Goal: Task Accomplishment & Management: Manage account settings

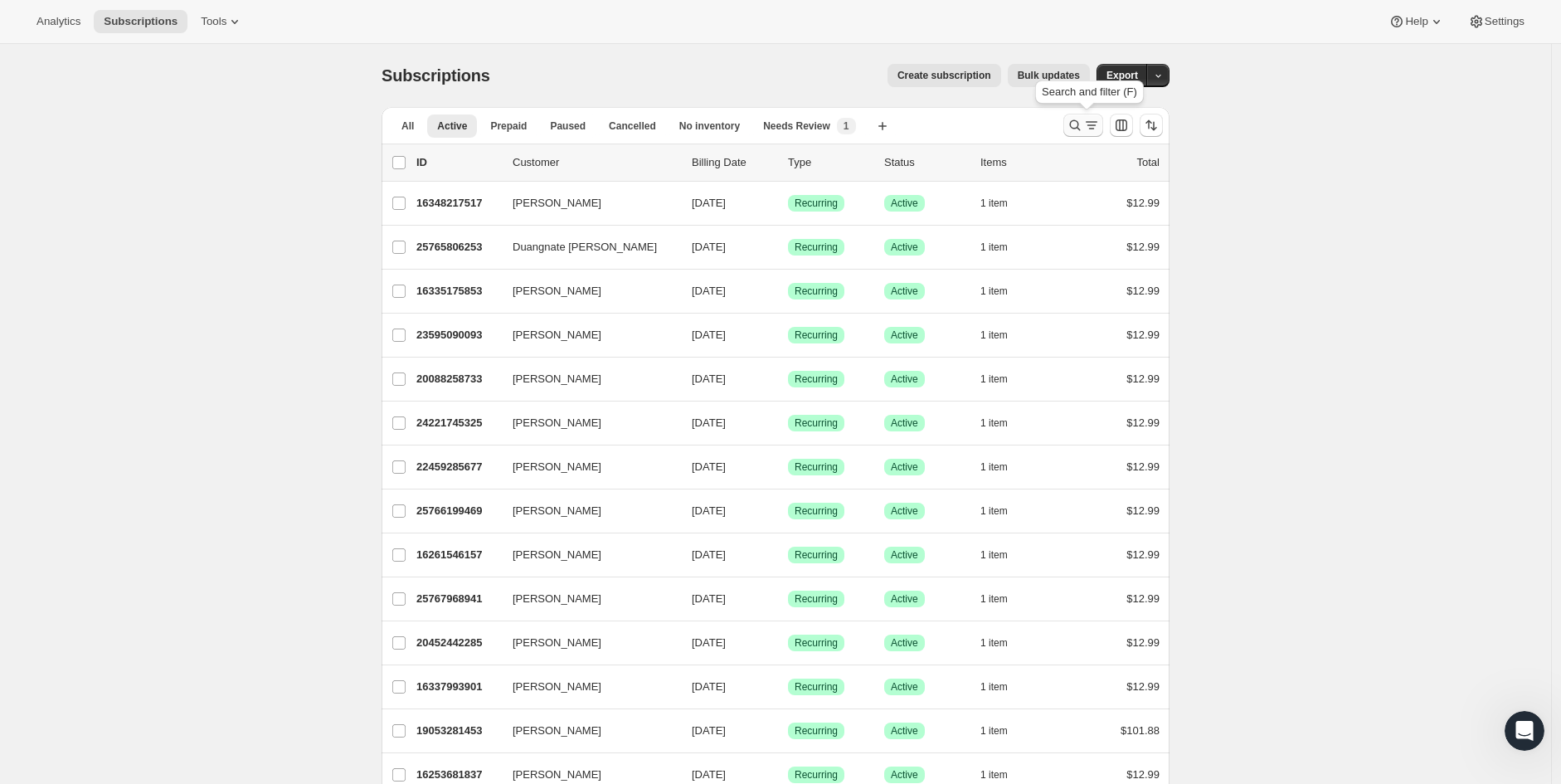
click at [1077, 120] on icon "Search and filter results" at bounding box center [1075, 124] width 17 height 17
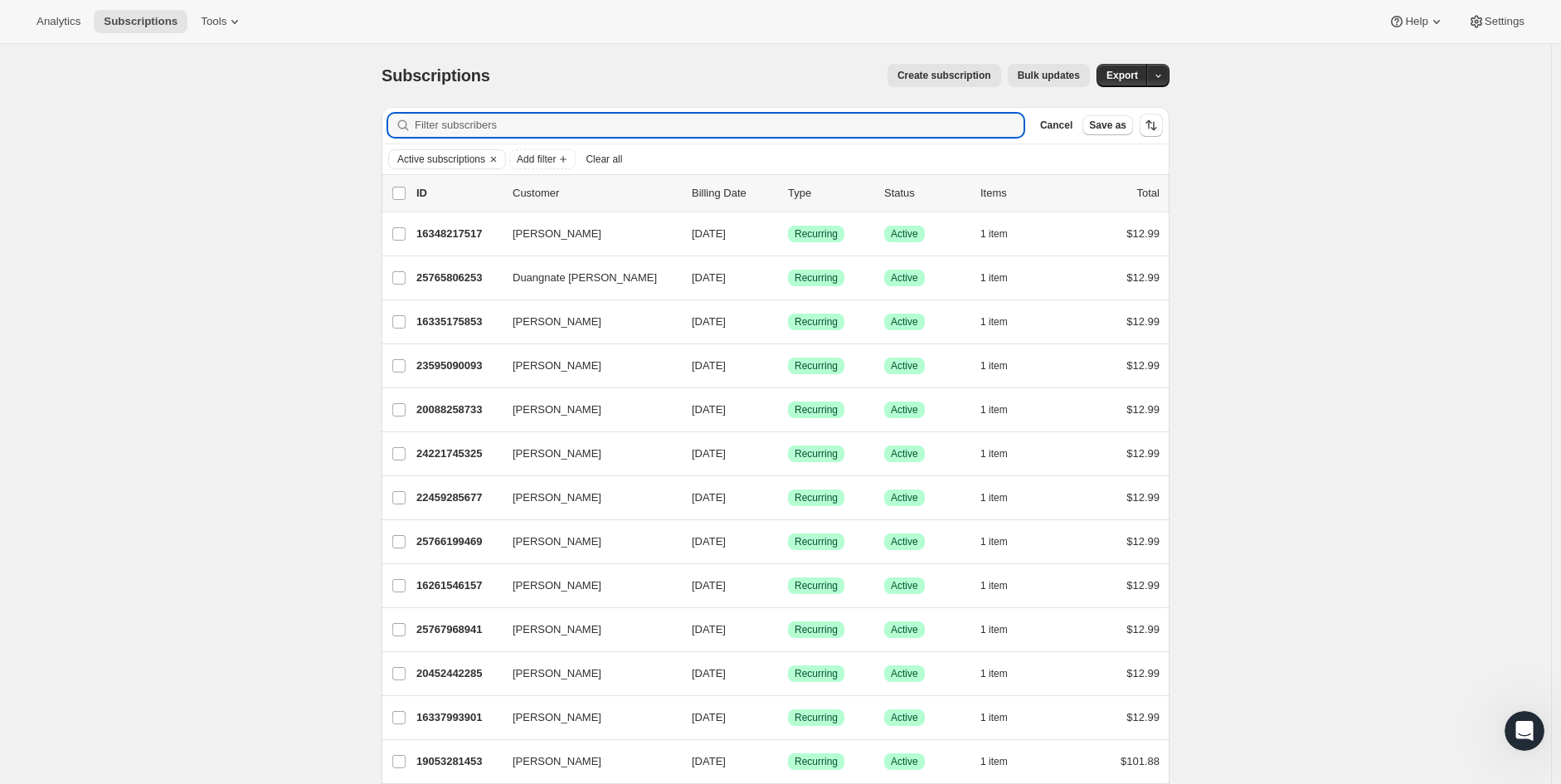
click at [542, 122] on input "Filter subscribers" at bounding box center [719, 125] width 609 height 24
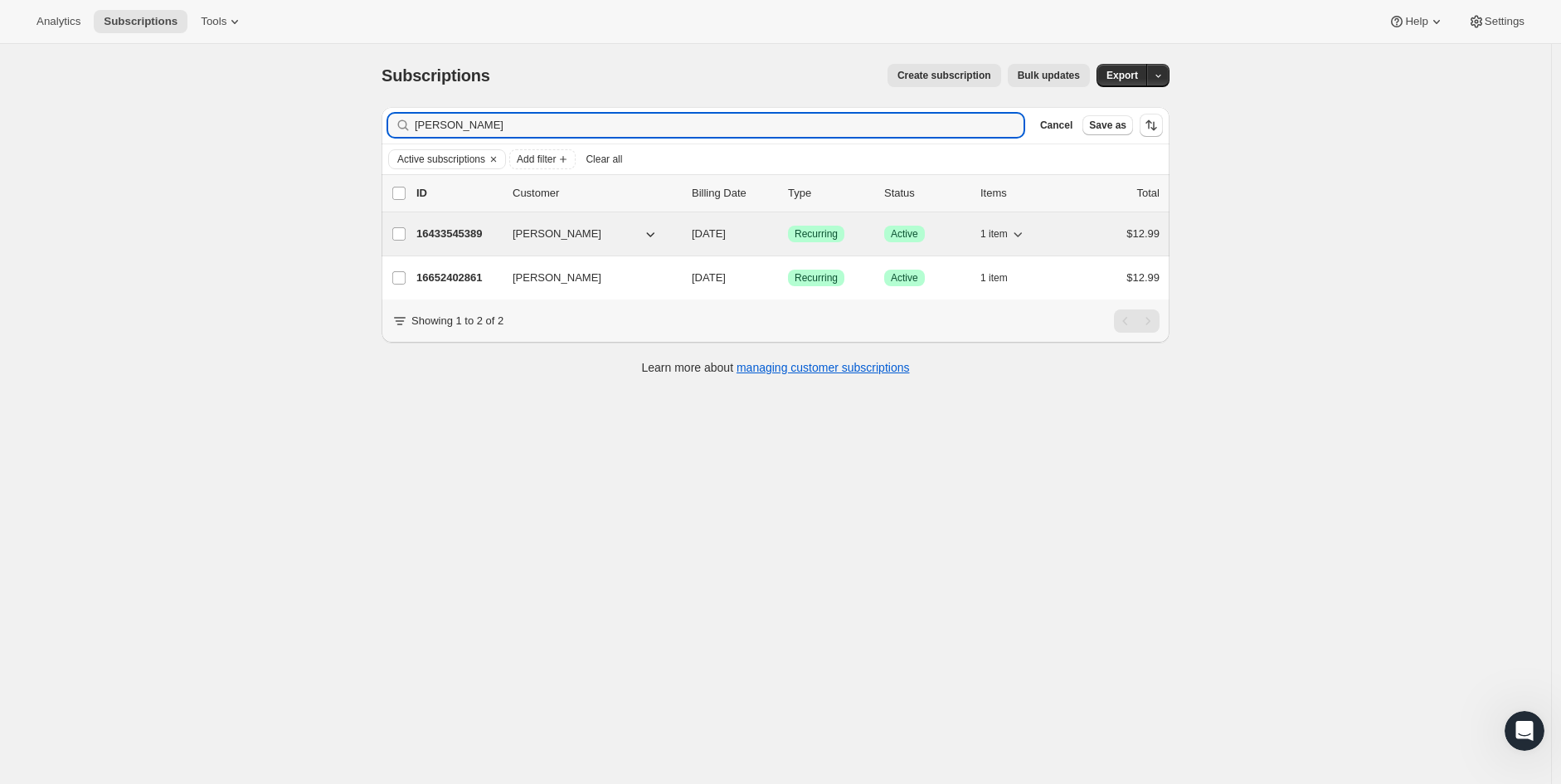
type input "[PERSON_NAME]"
click at [468, 241] on p "16433545389" at bounding box center [458, 233] width 83 height 17
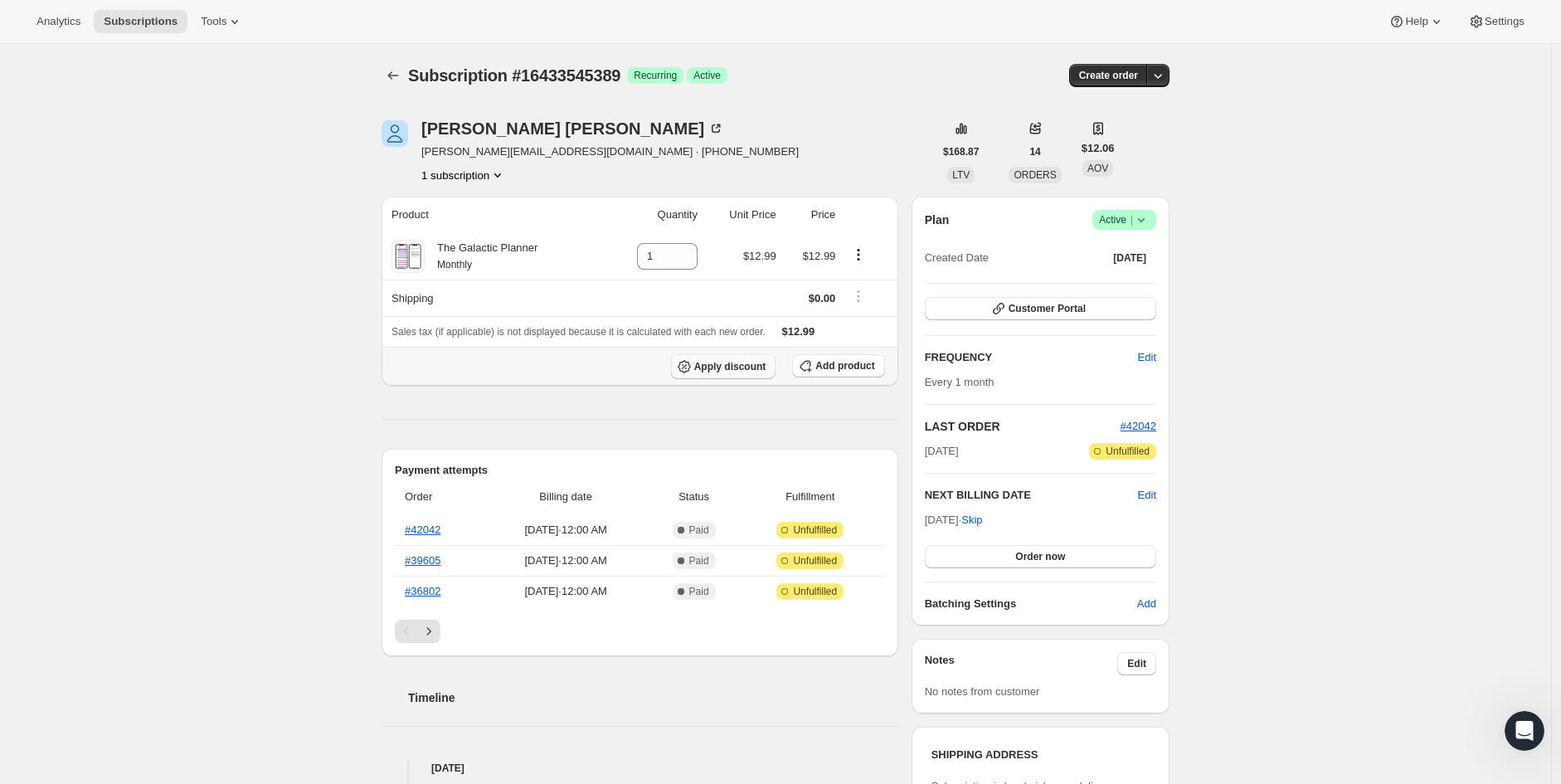
click at [744, 363] on span "Apply discount" at bounding box center [730, 365] width 72 height 13
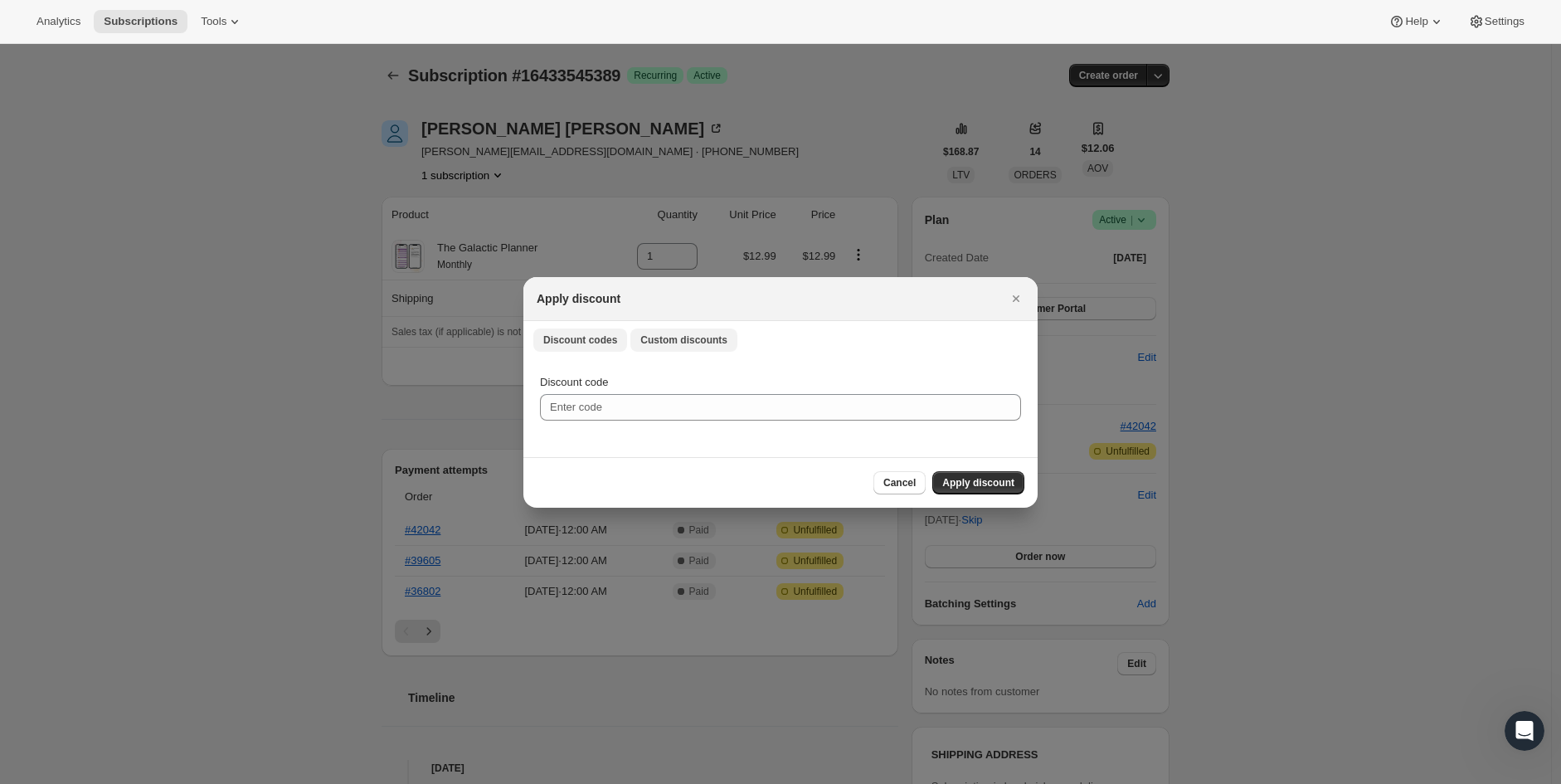
click at [670, 343] on span "Custom discounts" at bounding box center [684, 340] width 87 height 13
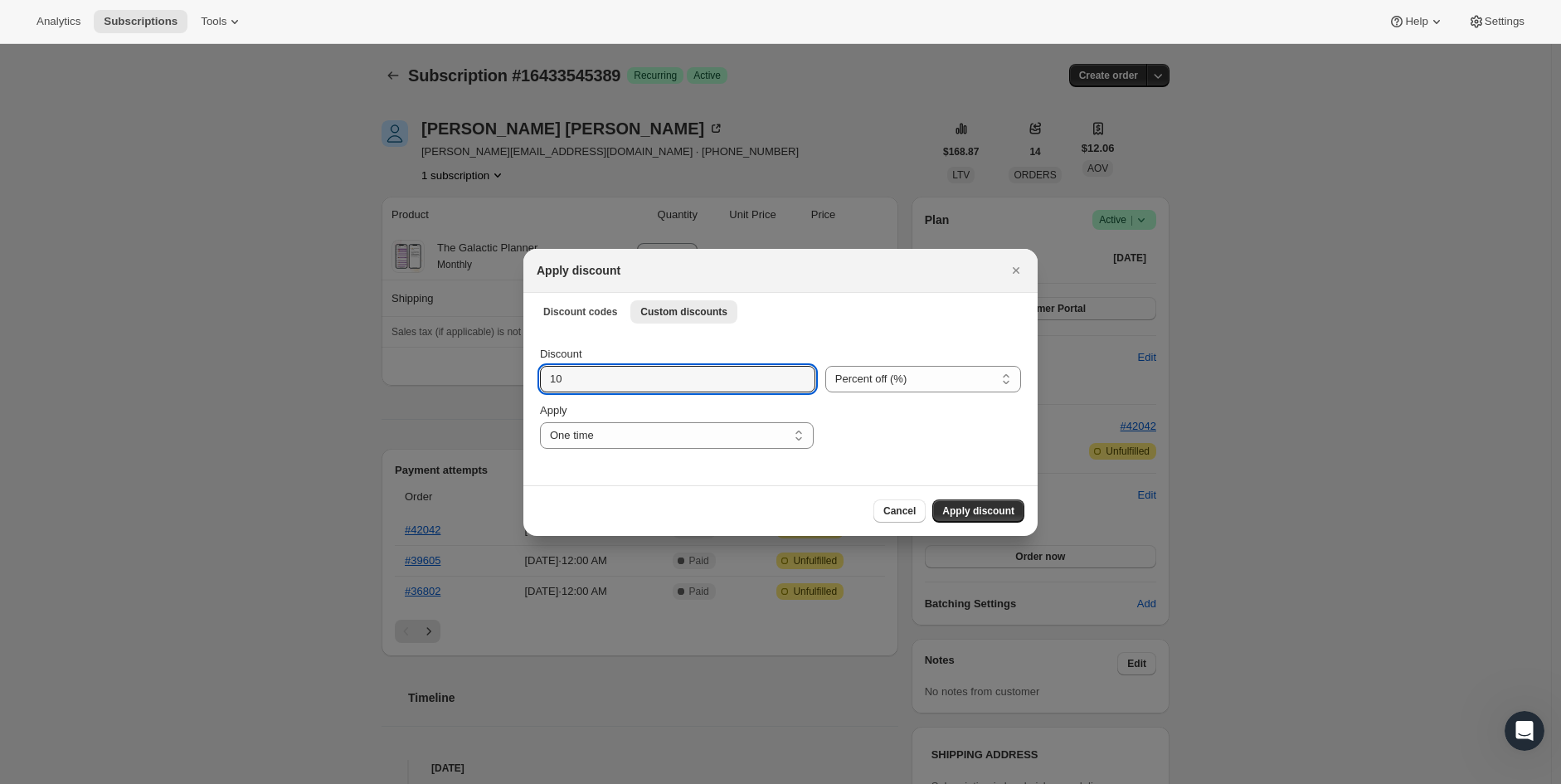
click at [531, 385] on div "Discount 10 Percent off (%) Amount off ($) Percent off (%) Apply One time Speci…" at bounding box center [780, 407] width 515 height 156
type input "0"
type input "100"
click at [924, 327] on div "Discount codes Custom discounts More views Discount codes Custom discounts More…" at bounding box center [780, 310] width 515 height 37
click at [727, 437] on select "One time Specify instances... Indefinitely" at bounding box center [677, 434] width 274 height 27
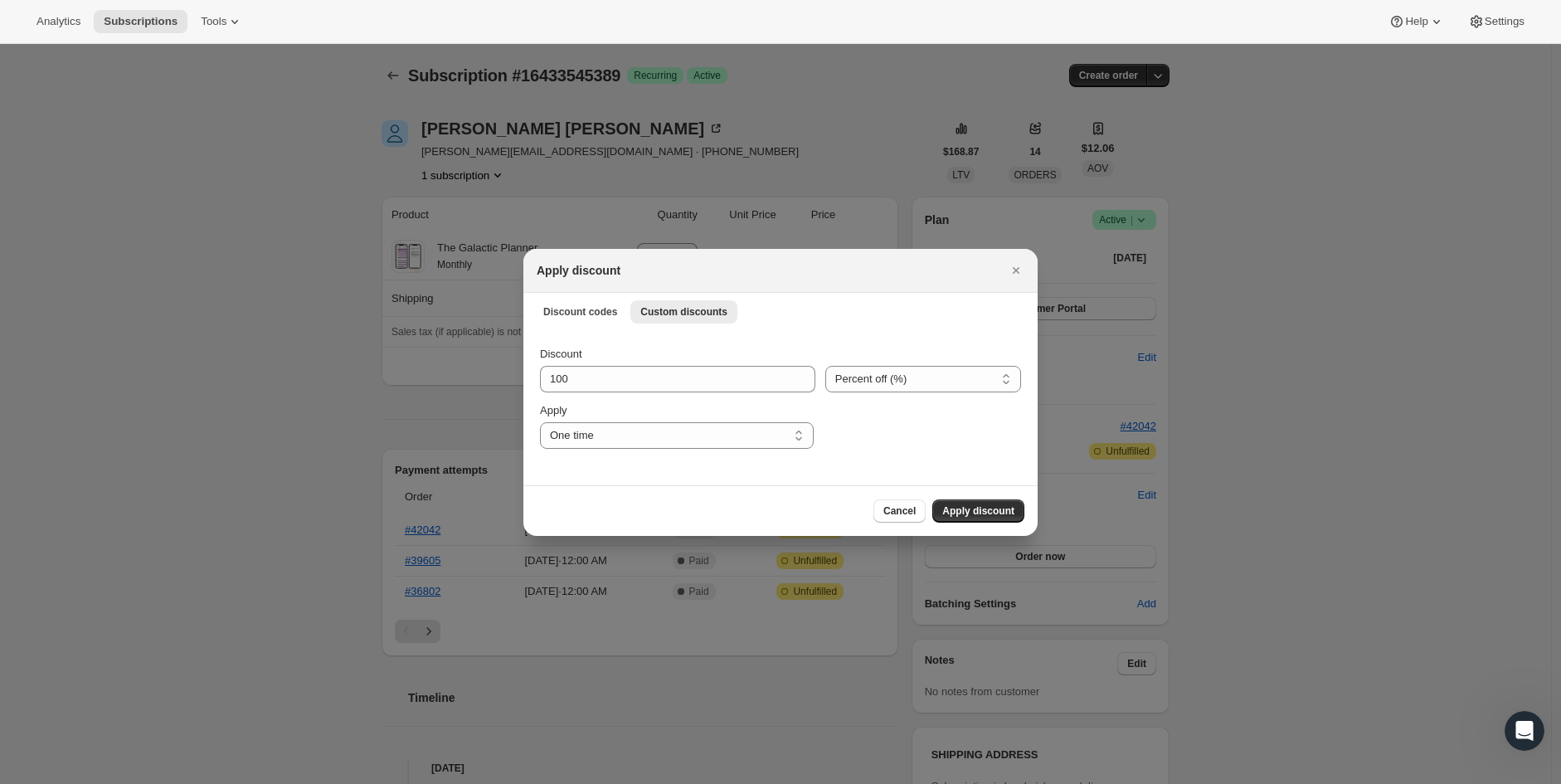
drag, startPoint x: 727, startPoint y: 435, endPoint x: 928, endPoint y: 435, distance: 201.0
click at [728, 435] on select "One time Specify instances... Indefinitely" at bounding box center [677, 434] width 274 height 27
click at [950, 435] on div ":r192:" at bounding box center [923, 425] width 198 height 46
click at [991, 510] on span "Apply discount" at bounding box center [978, 510] width 72 height 13
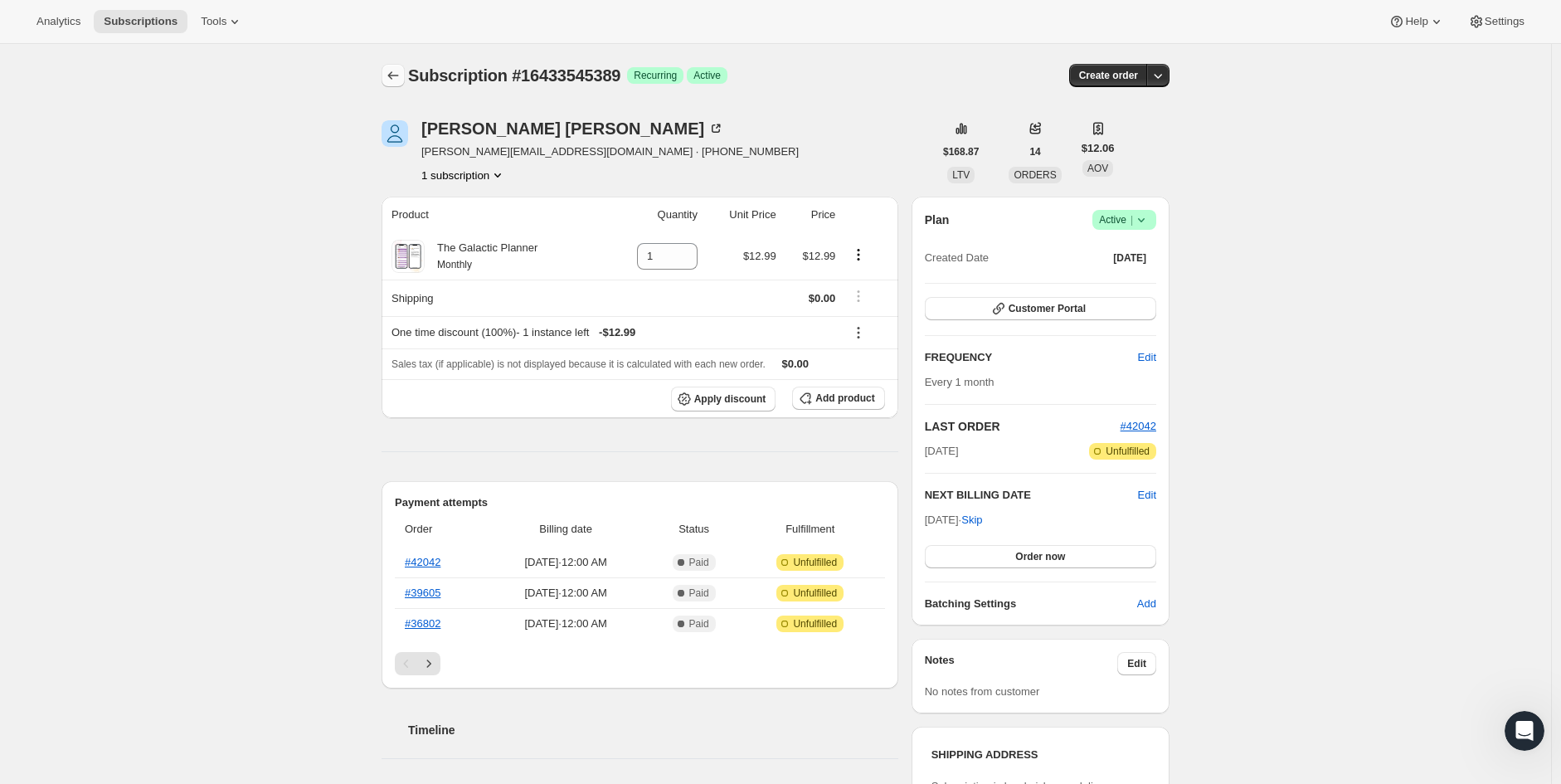
click at [398, 69] on icon "Subscriptions" at bounding box center [393, 75] width 17 height 17
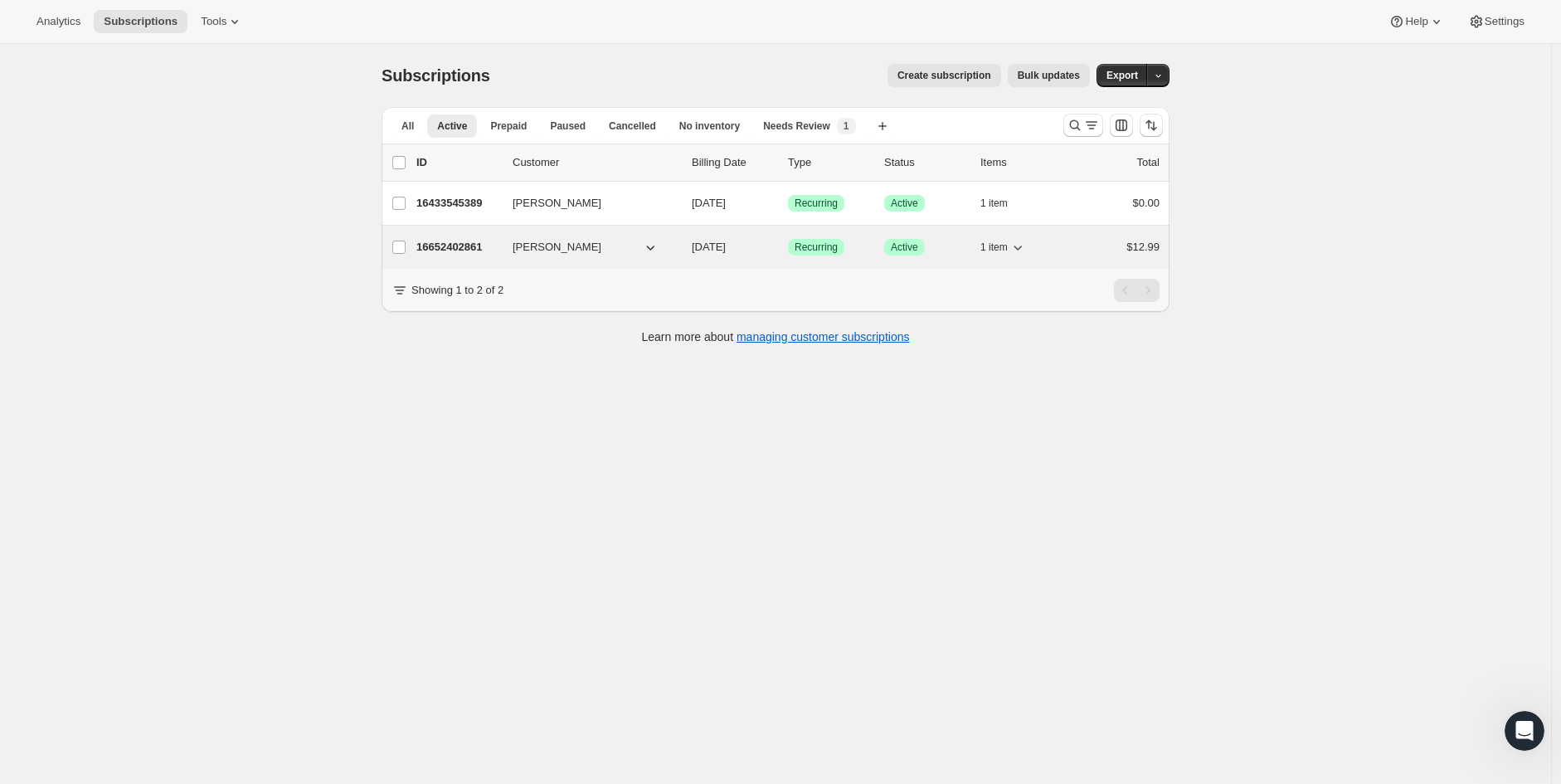
click at [454, 248] on p "16652402861" at bounding box center [458, 247] width 83 height 17
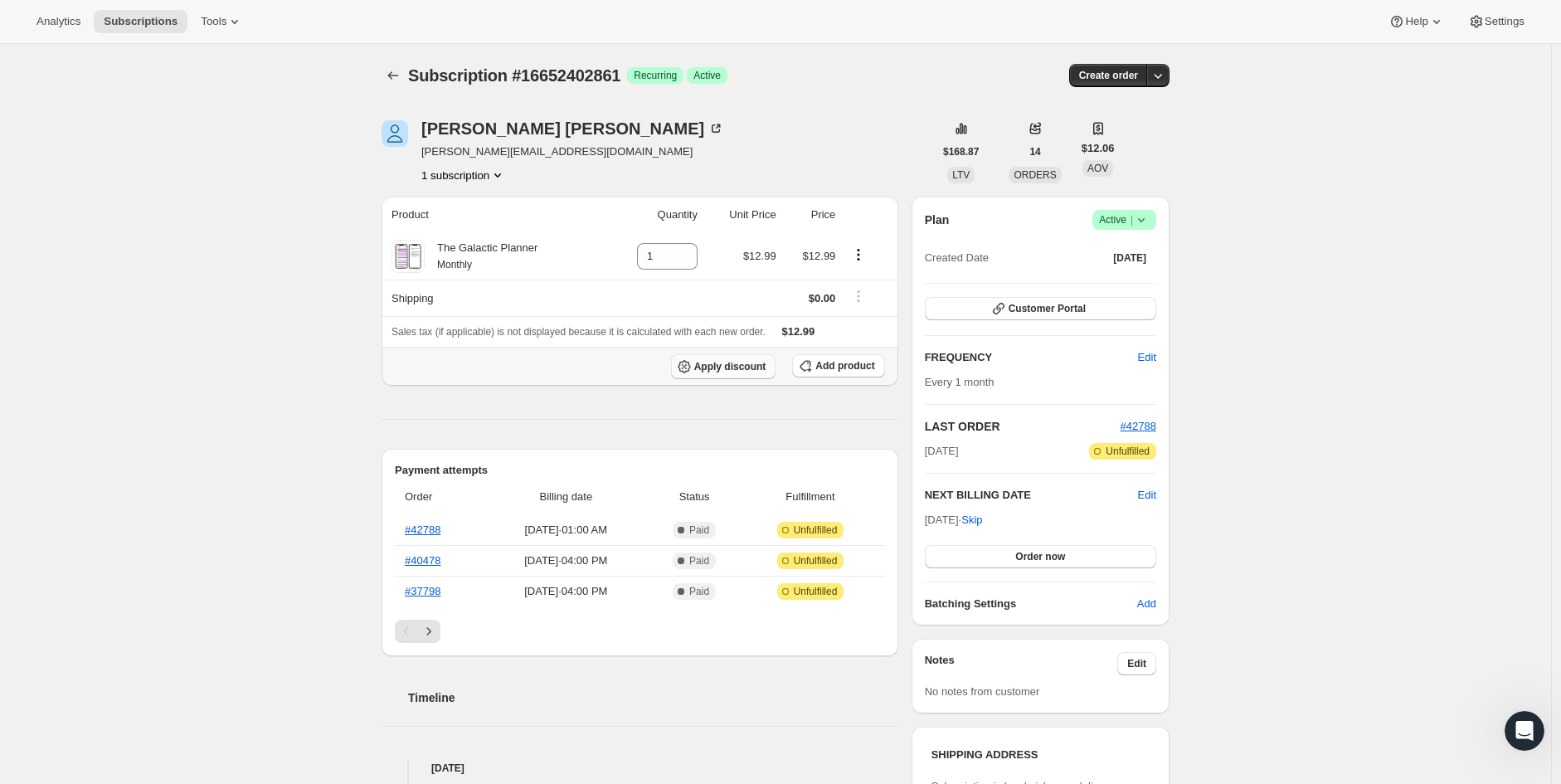
click at [752, 372] on span "Apply discount" at bounding box center [730, 365] width 72 height 13
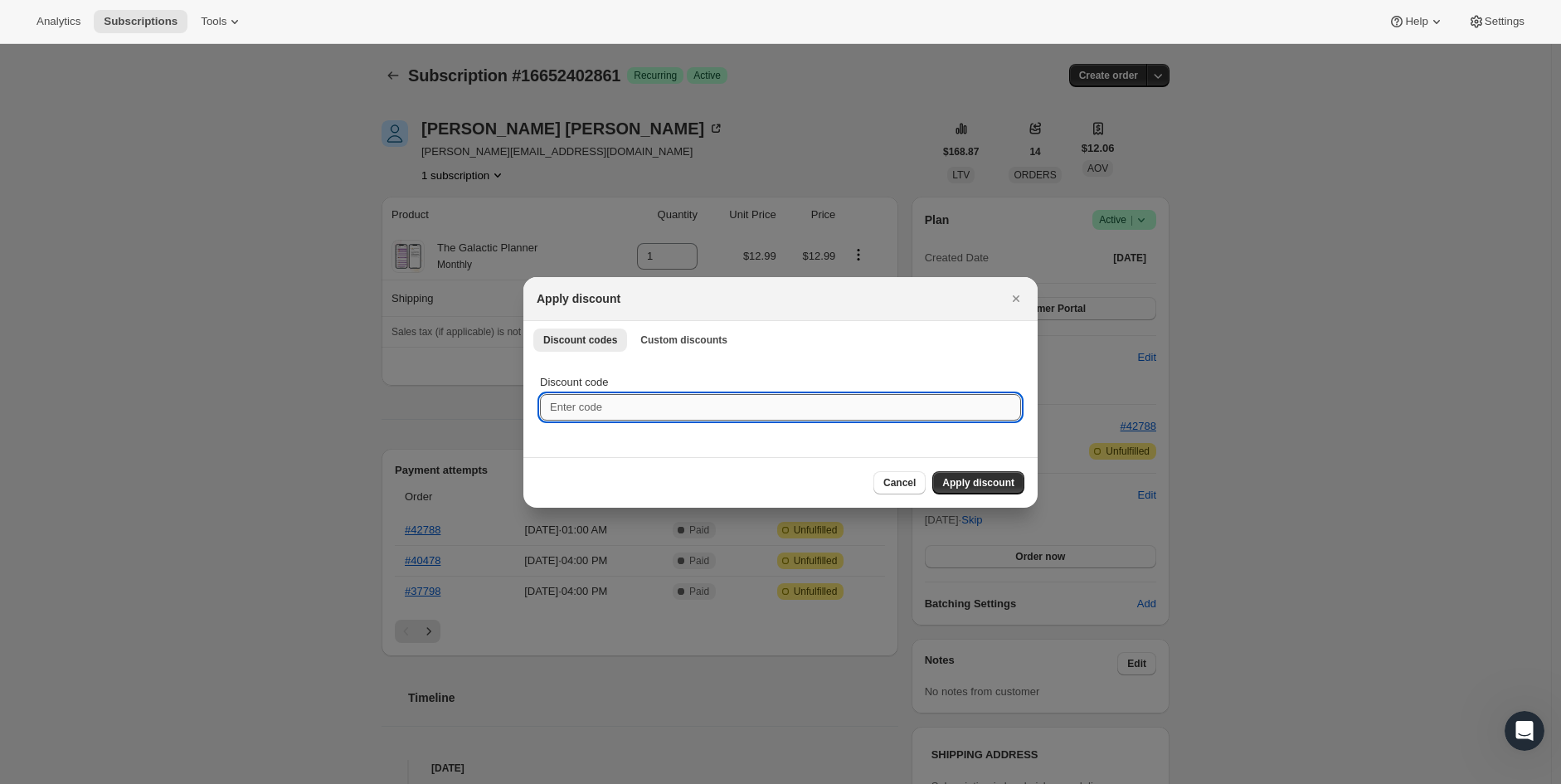
click at [703, 406] on input "Discount code" at bounding box center [780, 407] width 481 height 27
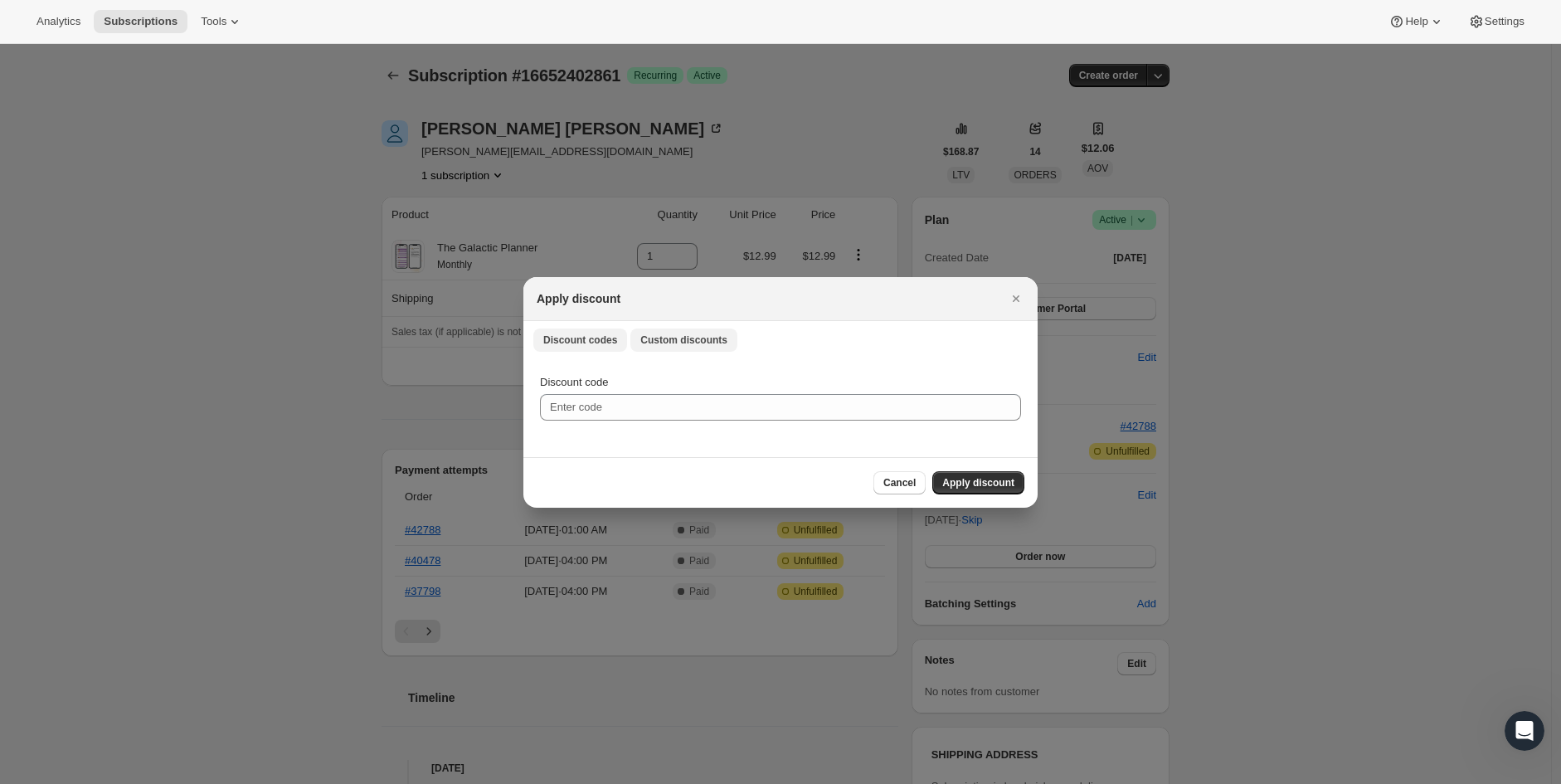
click at [686, 337] on span "Custom discounts" at bounding box center [684, 340] width 87 height 13
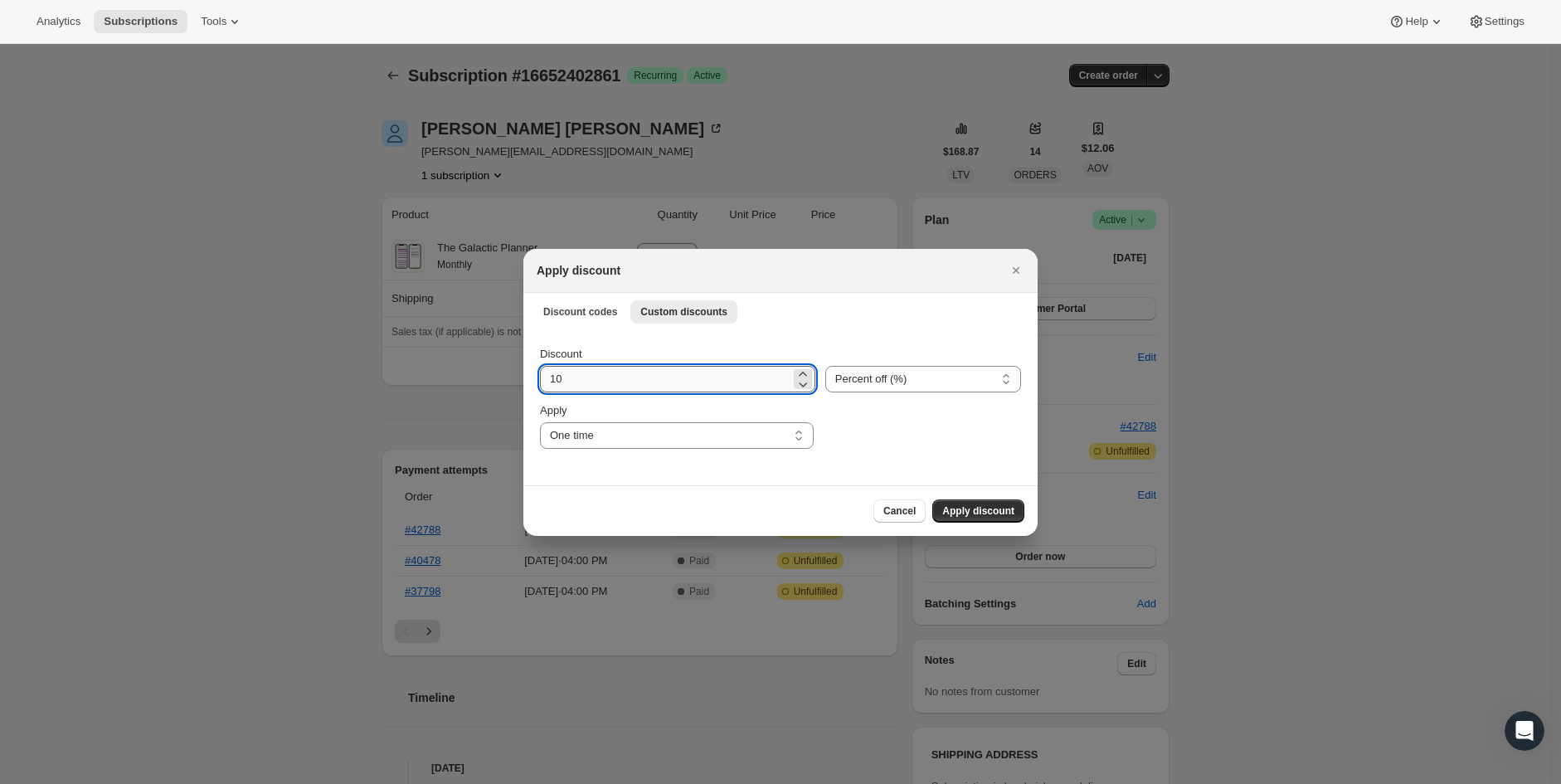
drag, startPoint x: 648, startPoint y: 384, endPoint x: 627, endPoint y: 385, distance: 21.0
click at [626, 385] on input "10" at bounding box center [666, 378] width 251 height 27
type input "100"
click at [923, 442] on div ":r1f6:" at bounding box center [923, 425] width 198 height 46
click at [997, 505] on span "Apply discount" at bounding box center [978, 510] width 72 height 13
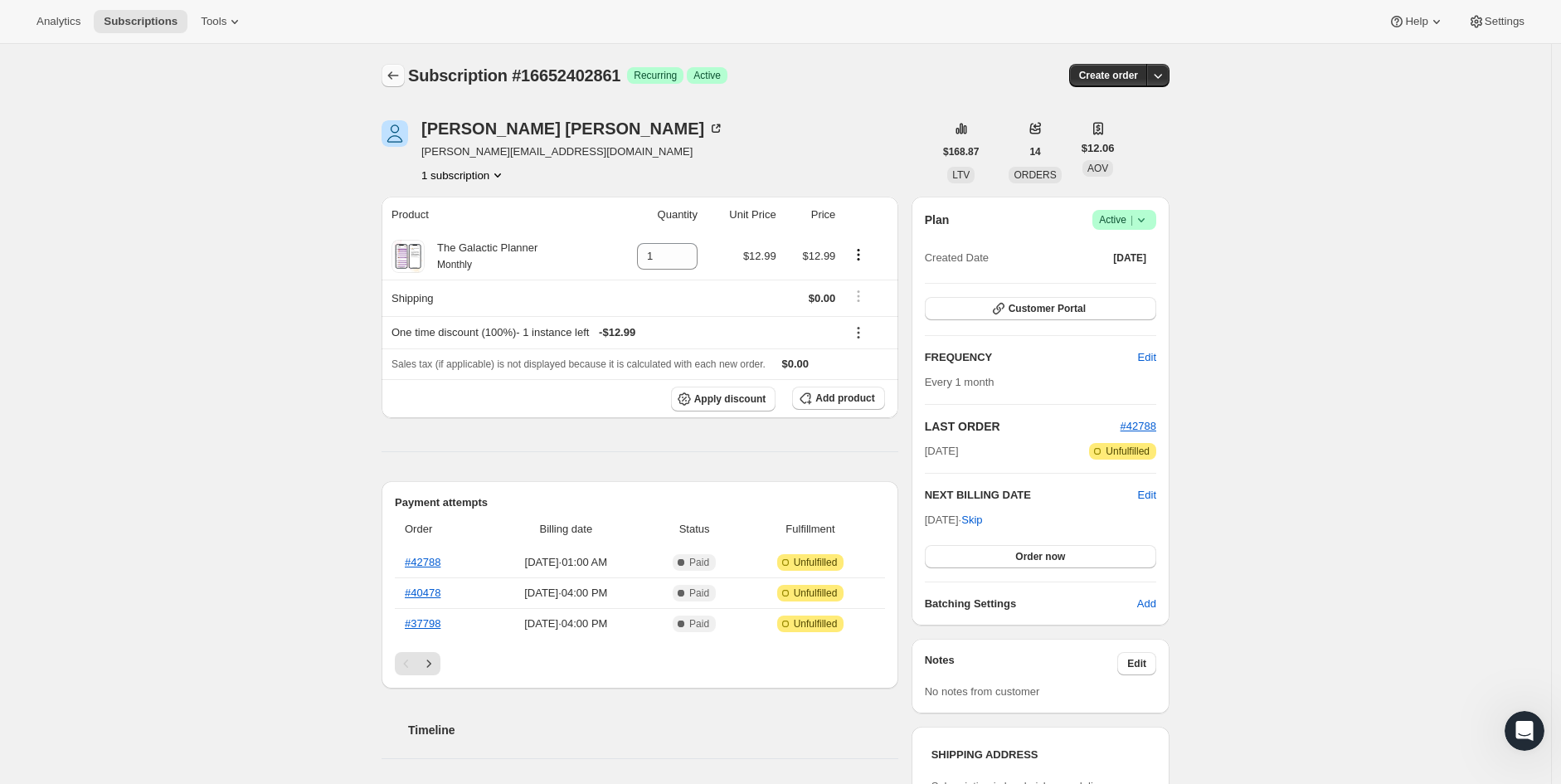
click at [391, 80] on icon "Subscriptions" at bounding box center [393, 75] width 17 height 17
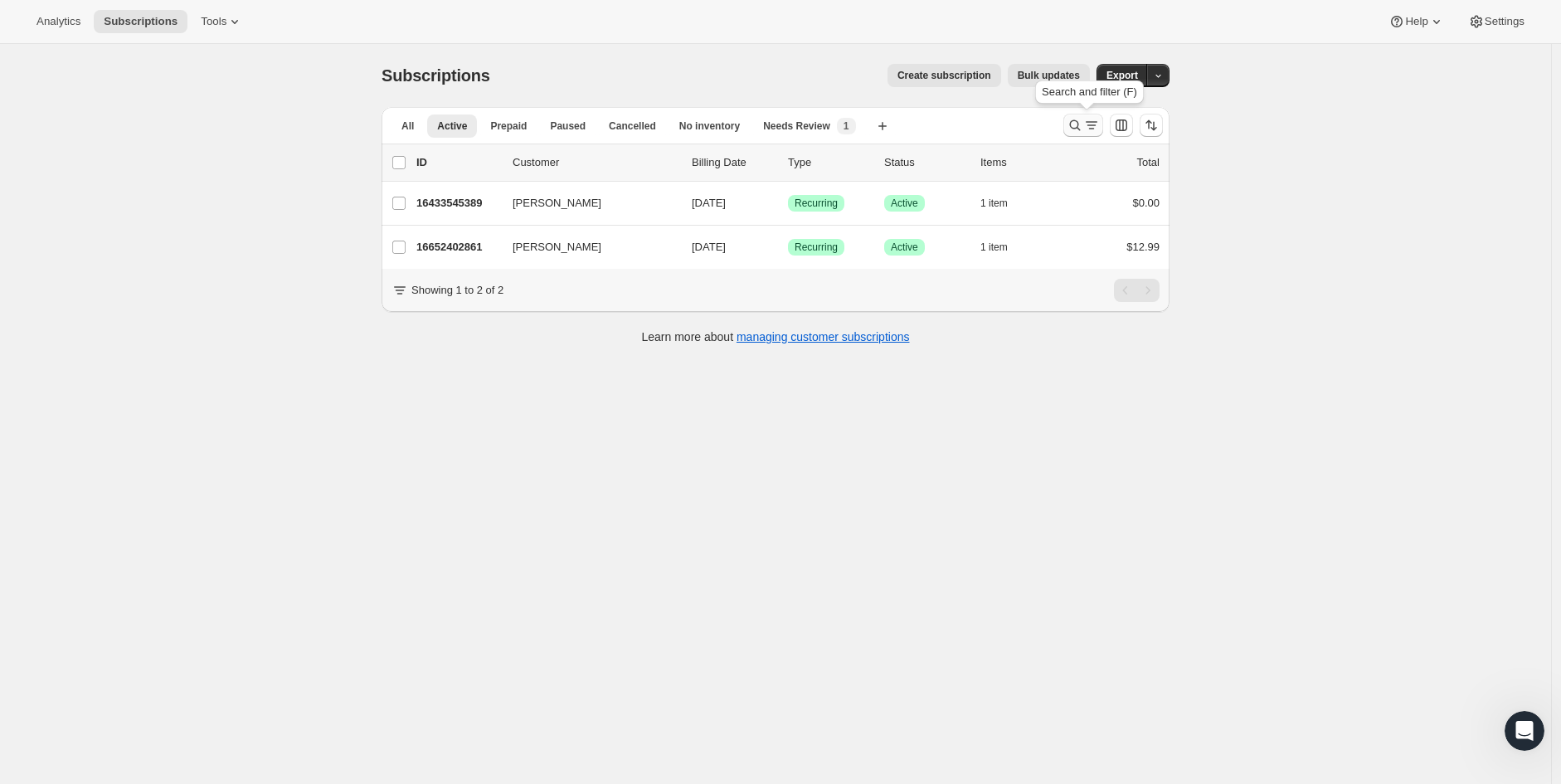
click at [1081, 127] on icon "Search and filter results" at bounding box center [1075, 125] width 11 height 11
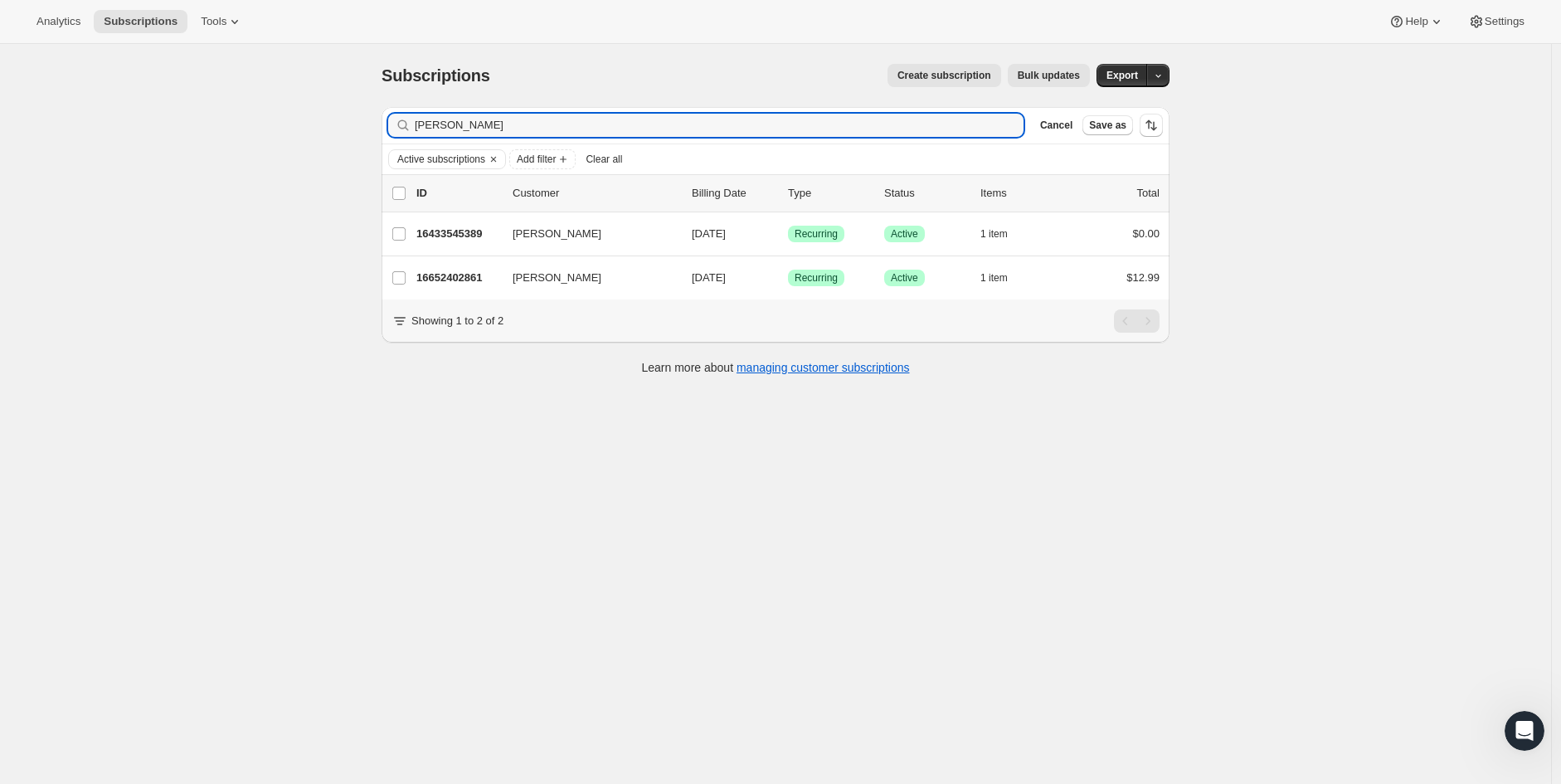
type input "[PERSON_NAME]"
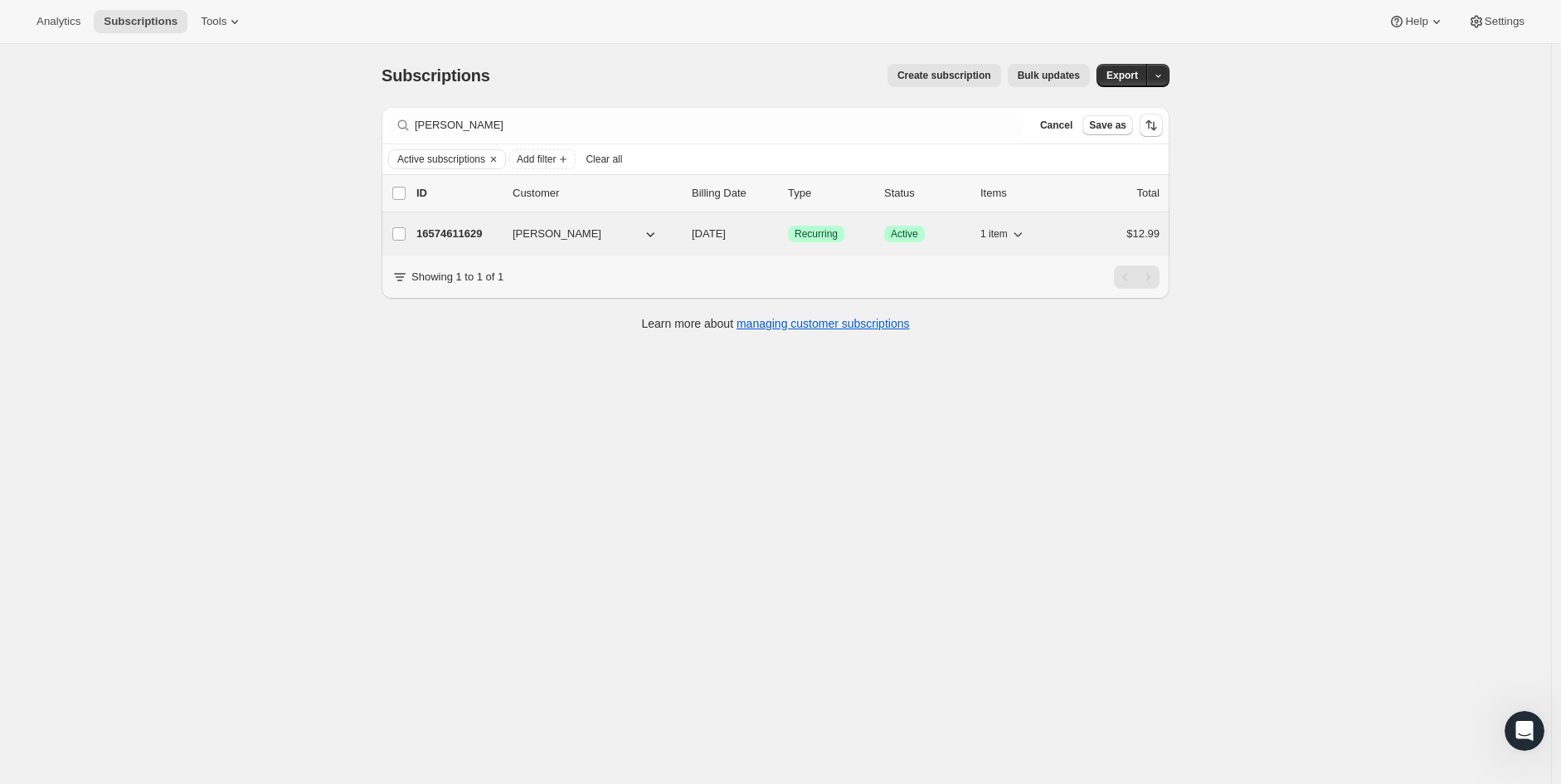
click at [458, 241] on p "16574611629" at bounding box center [458, 233] width 83 height 17
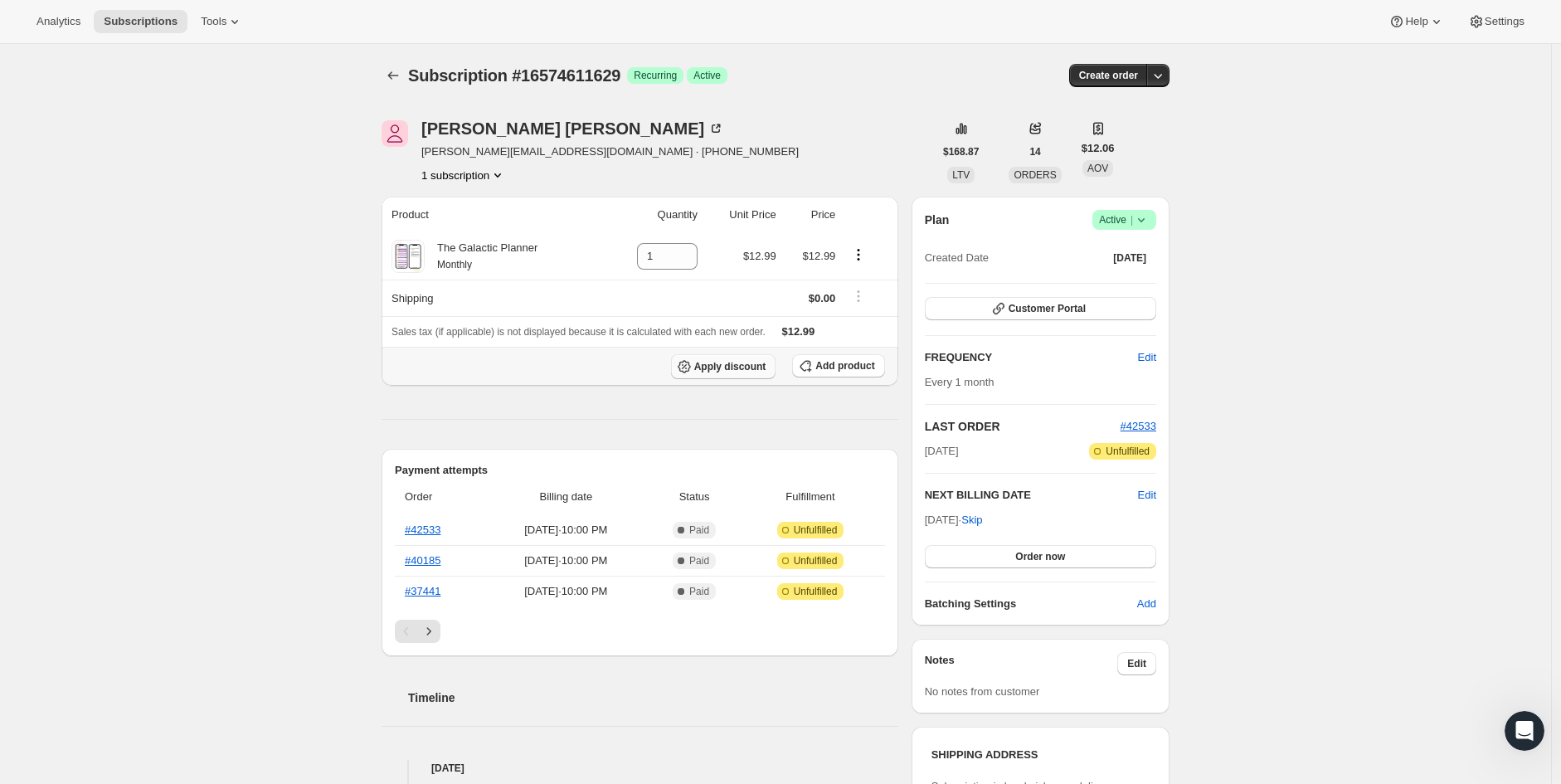
click at [751, 364] on span "Apply discount" at bounding box center [730, 365] width 72 height 13
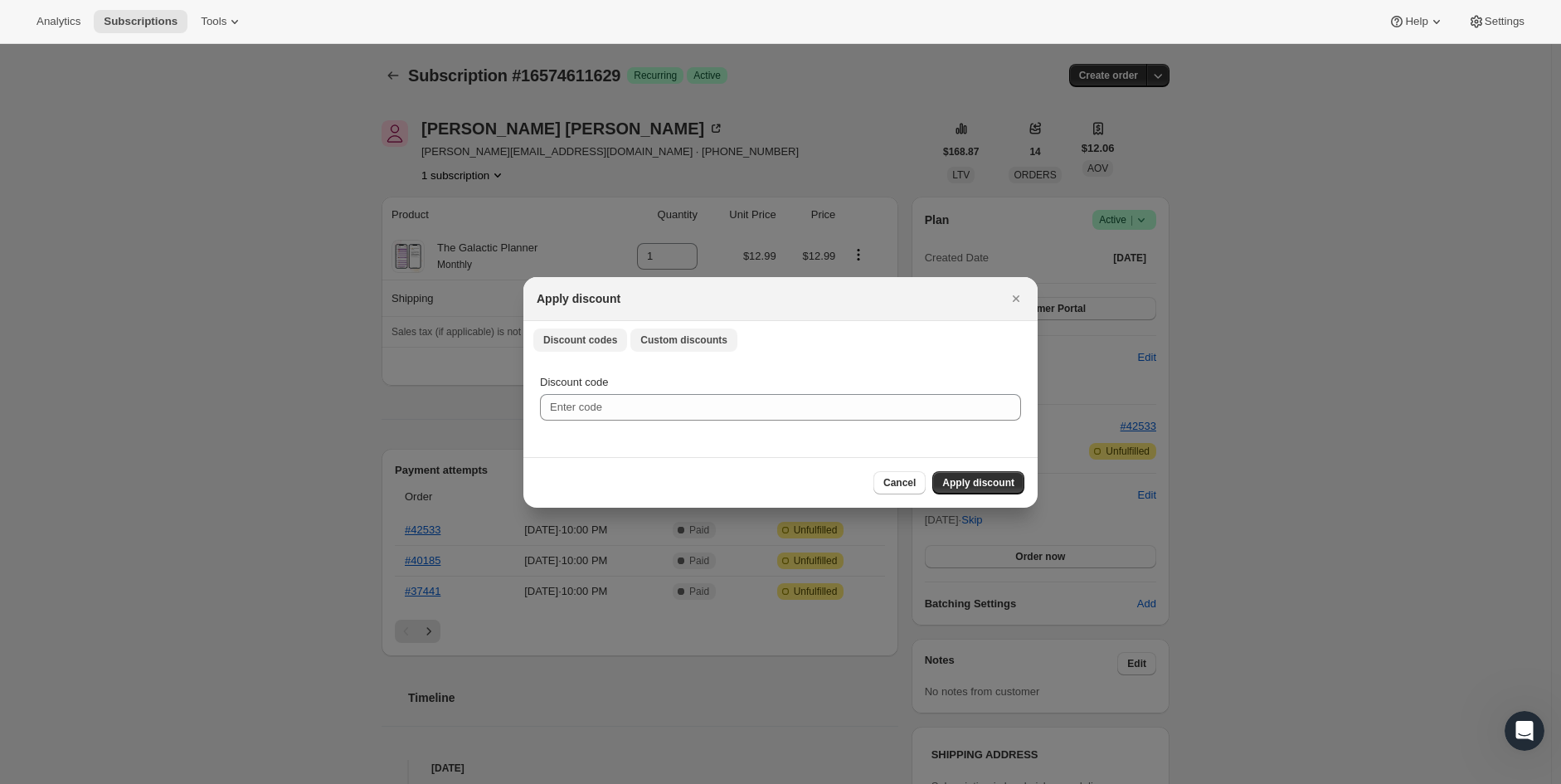
click at [661, 344] on span "Custom discounts" at bounding box center [684, 340] width 87 height 13
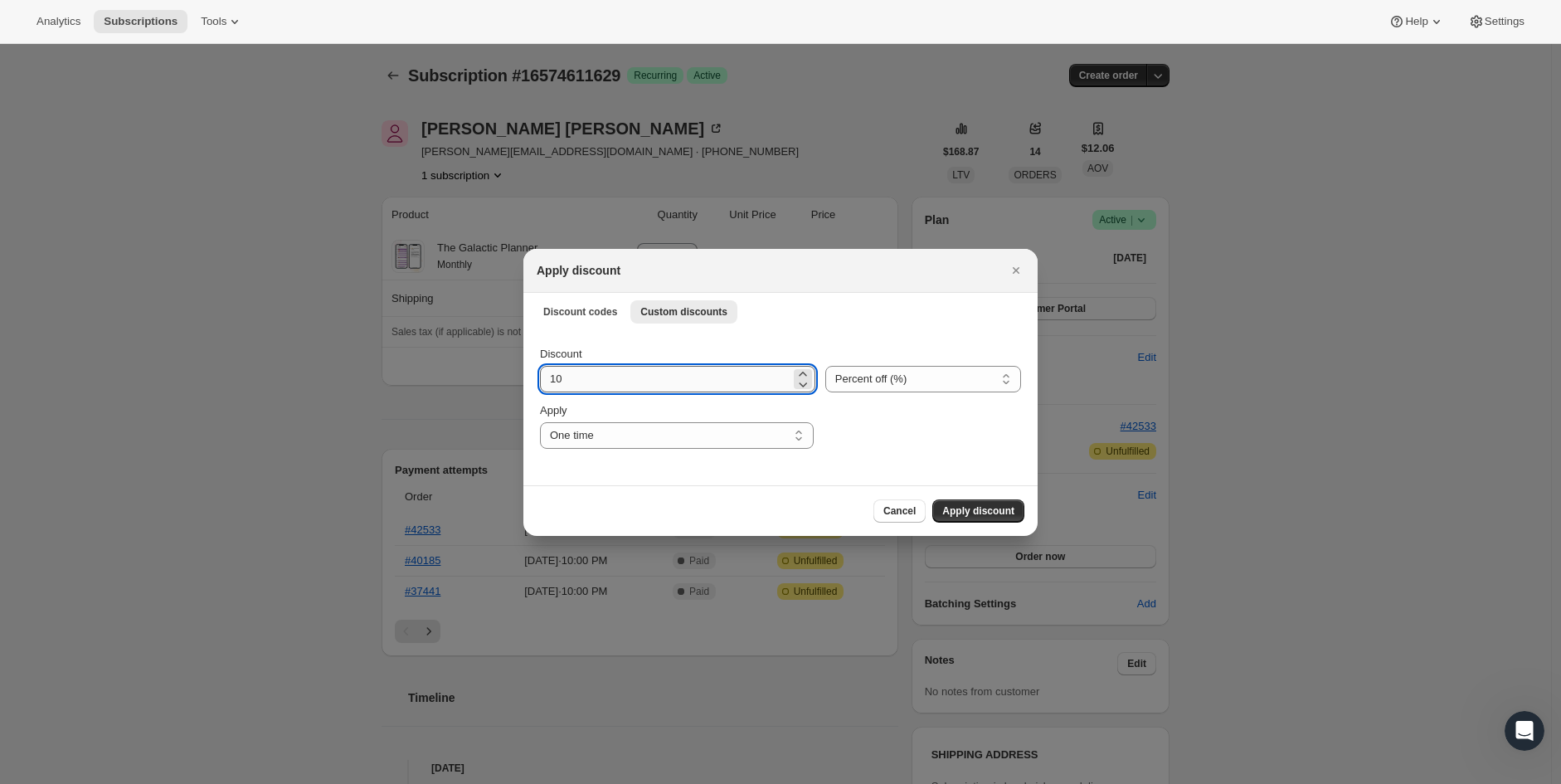
click at [627, 385] on input "10" at bounding box center [666, 378] width 251 height 27
type input "100"
drag, startPoint x: 844, startPoint y: 433, endPoint x: 918, endPoint y: 473, distance: 84.1
click at [847, 433] on div ":r1lm:" at bounding box center [923, 425] width 198 height 46
click at [976, 501] on button "Apply discount" at bounding box center [978, 511] width 92 height 24
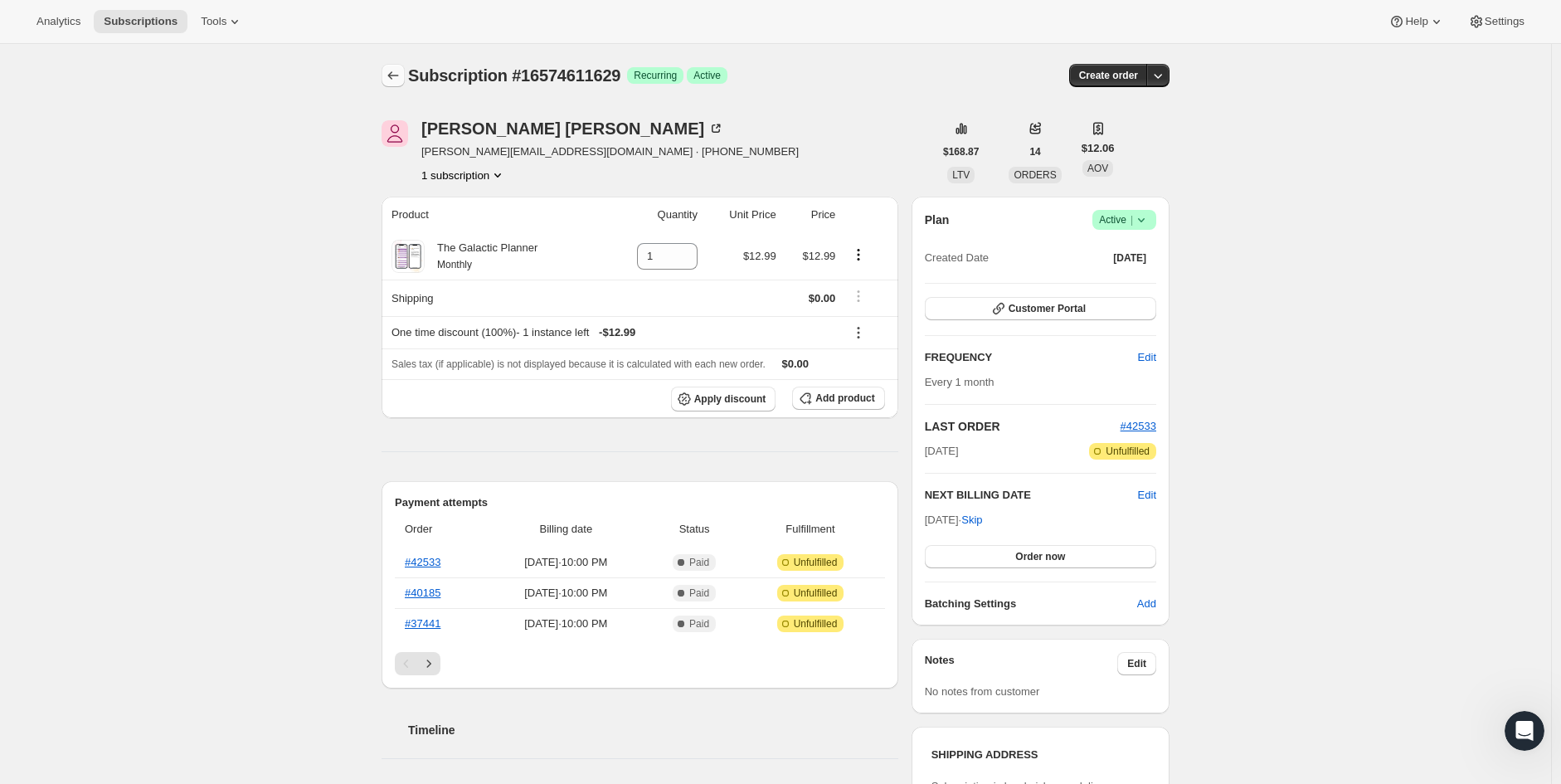
click at [401, 79] on icon "Subscriptions" at bounding box center [393, 75] width 17 height 17
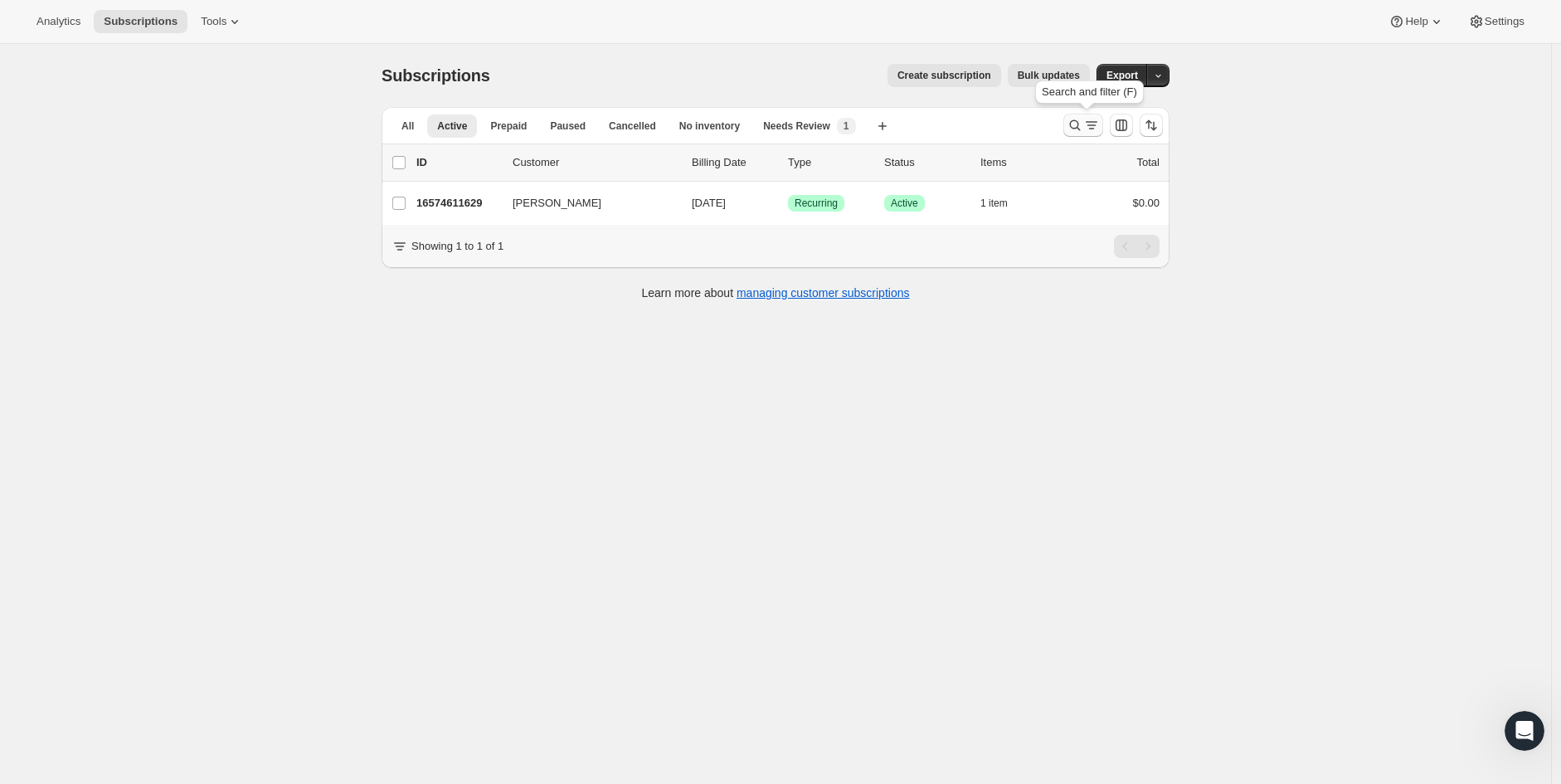
click at [1072, 131] on icon "Search and filter results" at bounding box center [1075, 124] width 17 height 17
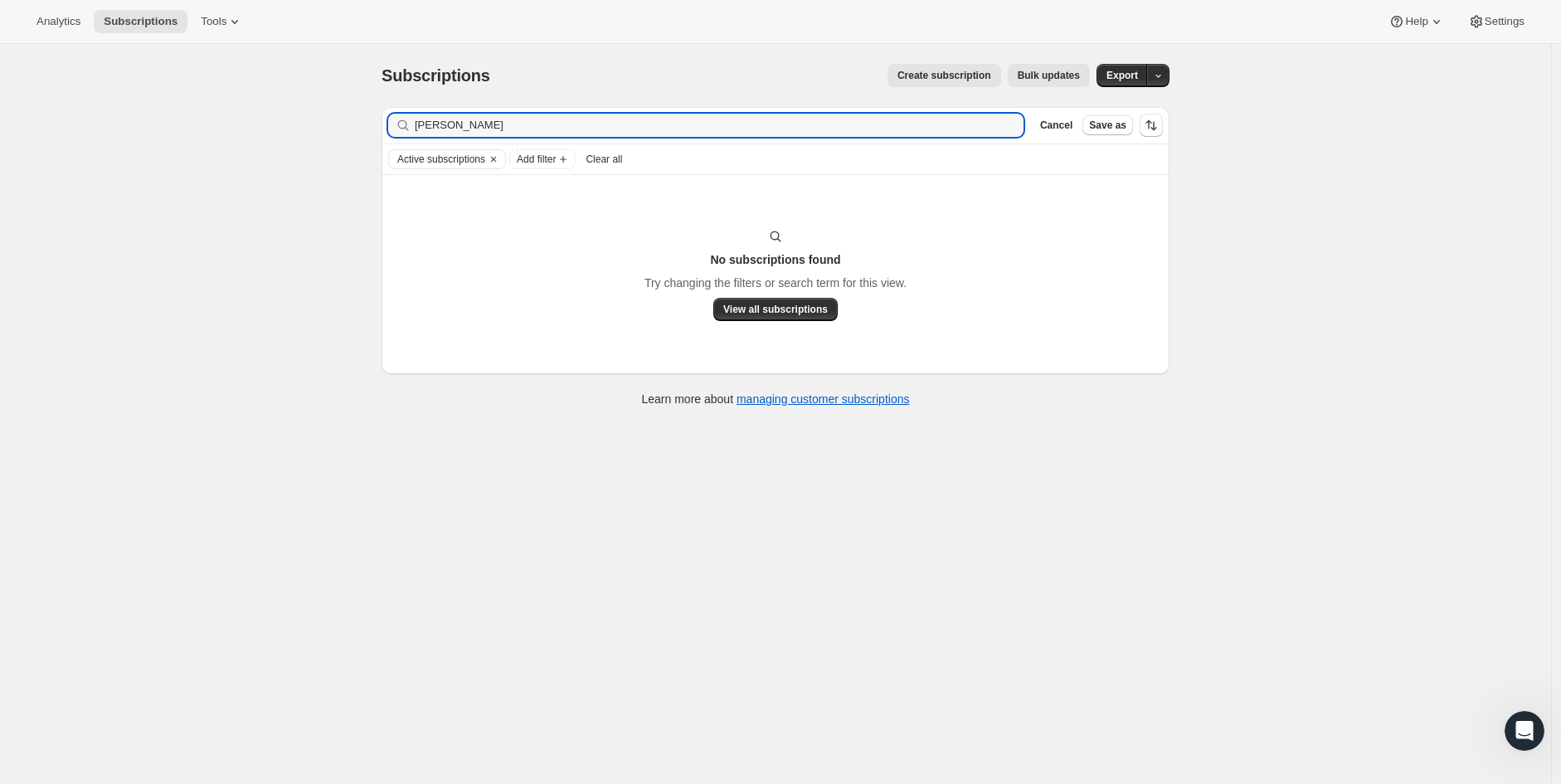
drag, startPoint x: 449, startPoint y: 131, endPoint x: 302, endPoint y: 188, distance: 157.7
click at [312, 147] on div "Subscriptions. This page is ready Subscriptions Create subscription Bulk update…" at bounding box center [776, 436] width 1551 height 784
type input "[PERSON_NAME]"
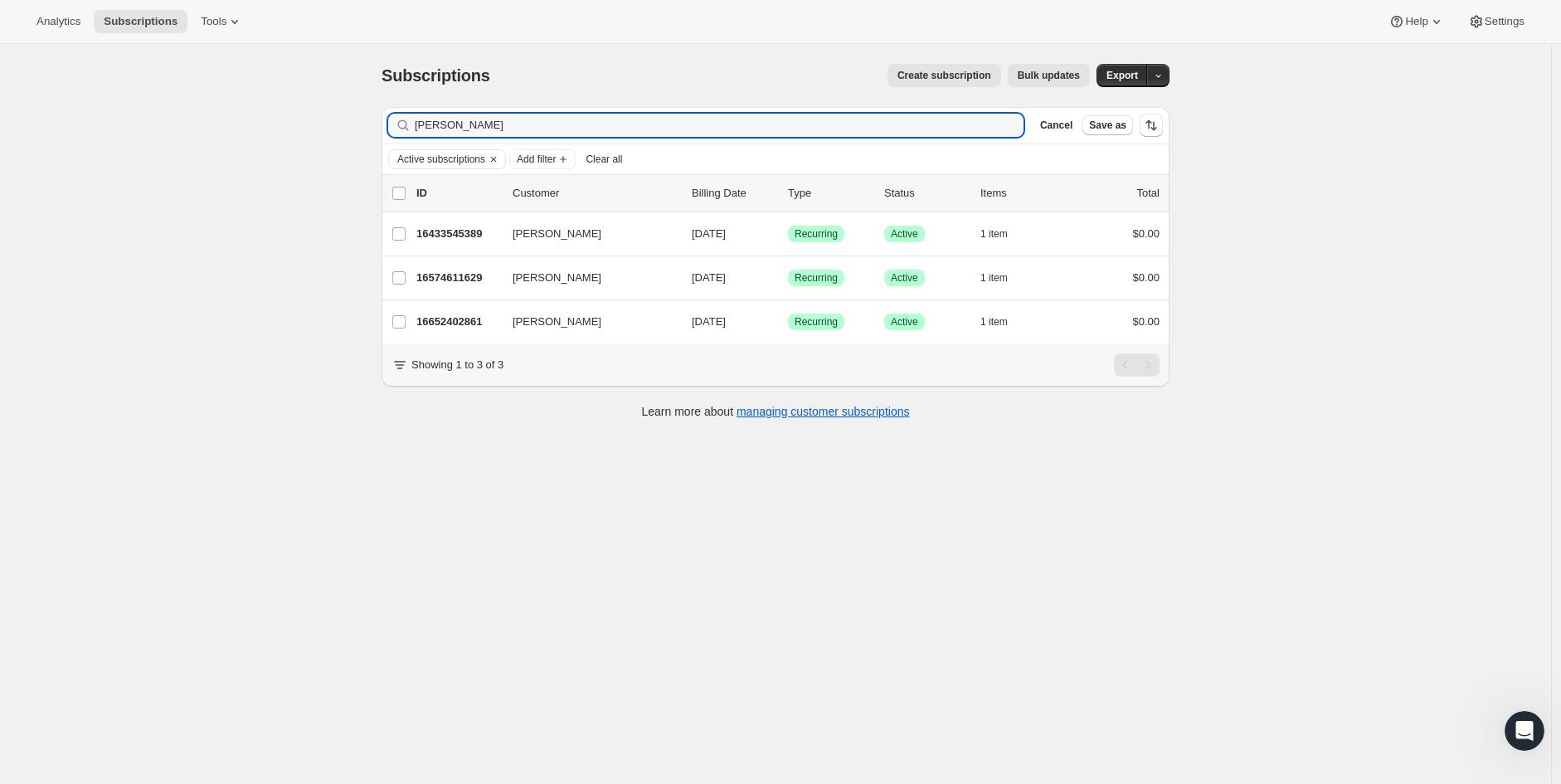
drag, startPoint x: 492, startPoint y: 122, endPoint x: 255, endPoint y: 126, distance: 237.0
click at [255, 126] on div "Subscriptions. This page is ready Subscriptions Create subscription Bulk update…" at bounding box center [776, 436] width 1551 height 784
click at [184, 224] on div "Subscriptions. This page is ready Subscriptions Create subscription Bulk update…" at bounding box center [776, 436] width 1551 height 784
